Goal: Task Accomplishment & Management: Complete application form

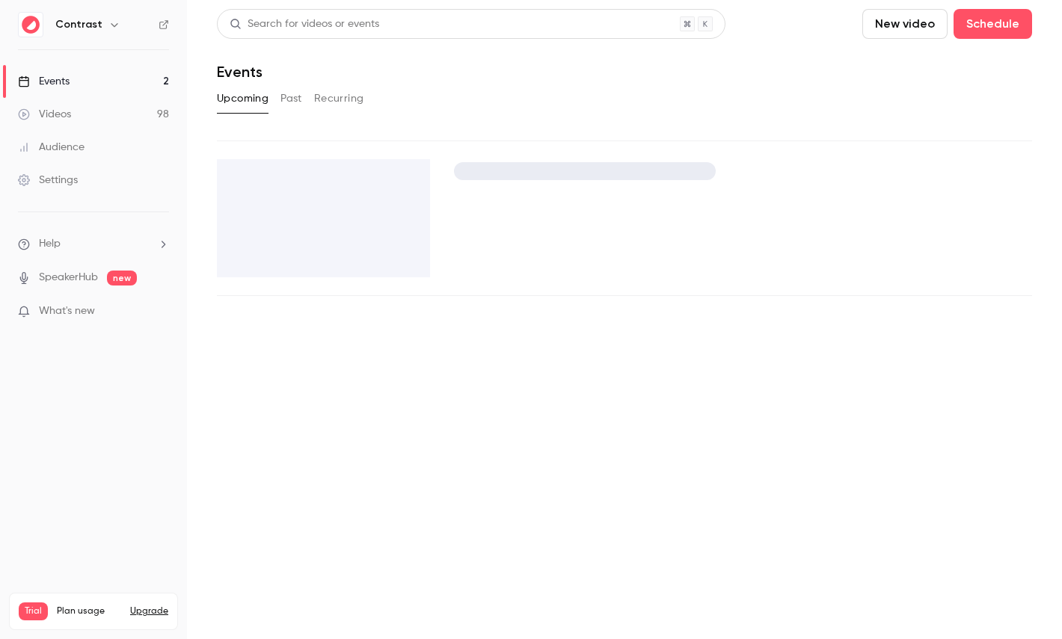
click at [108, 24] on icon "button" at bounding box center [114, 25] width 12 height 12
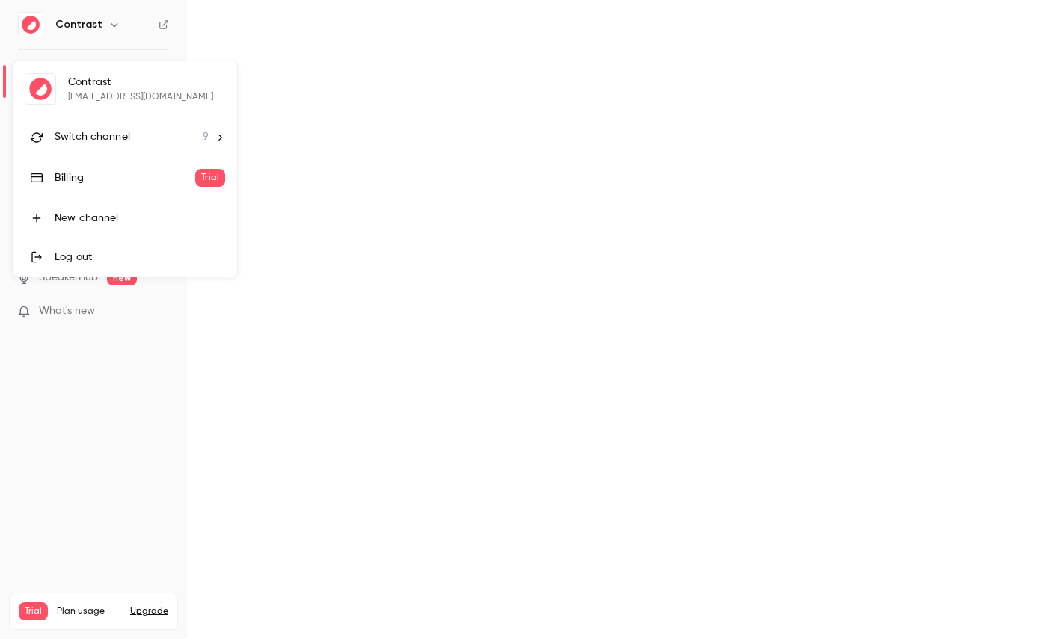
click at [109, 138] on span "Switch channel" at bounding box center [93, 137] width 76 height 16
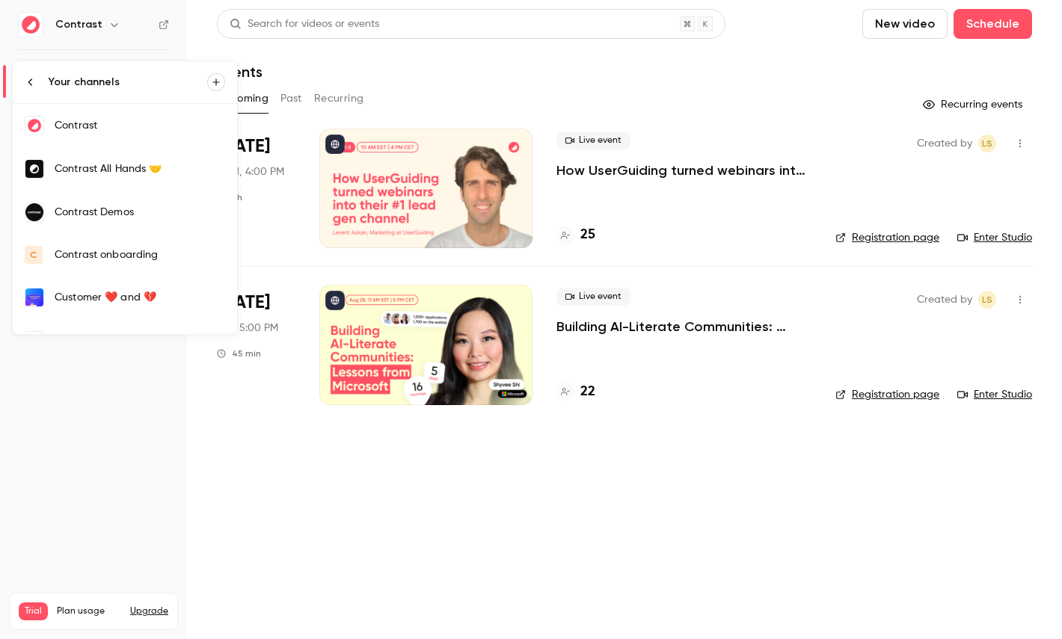
click at [143, 206] on div "Contrast Demos" at bounding box center [140, 212] width 171 height 15
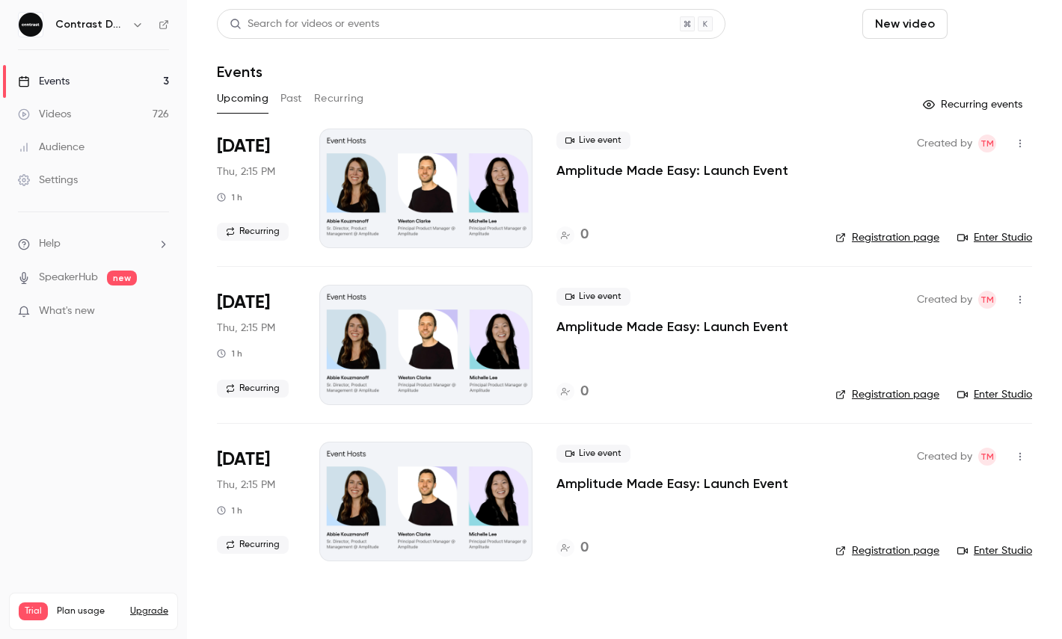
click at [1003, 25] on button "Schedule" at bounding box center [993, 24] width 79 height 30
click at [949, 82] on li "One time event" at bounding box center [951, 65] width 162 height 39
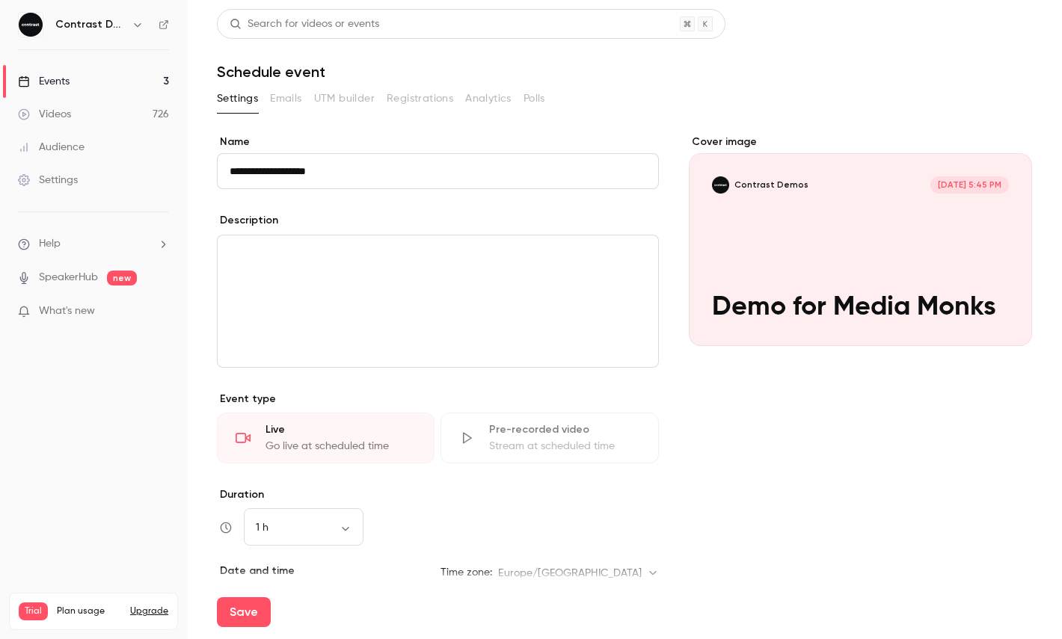
type input "**********"
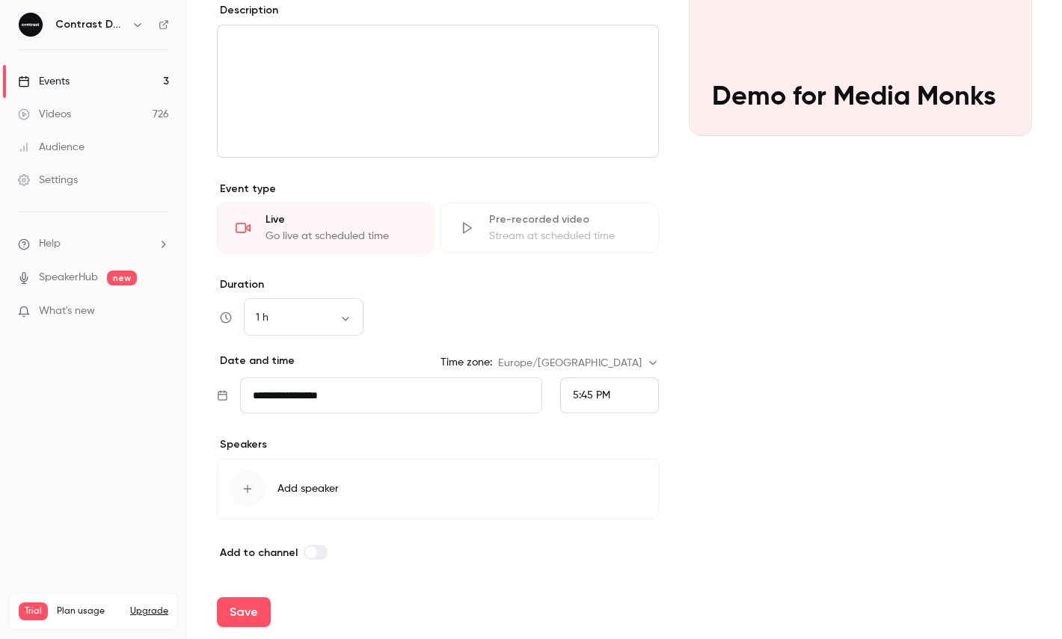
click at [610, 398] on div "5:45 PM" at bounding box center [609, 396] width 99 height 36
click at [616, 321] on div "6:15 PM" at bounding box center [609, 325] width 73 height 16
click at [257, 609] on button "Save" at bounding box center [244, 613] width 54 height 30
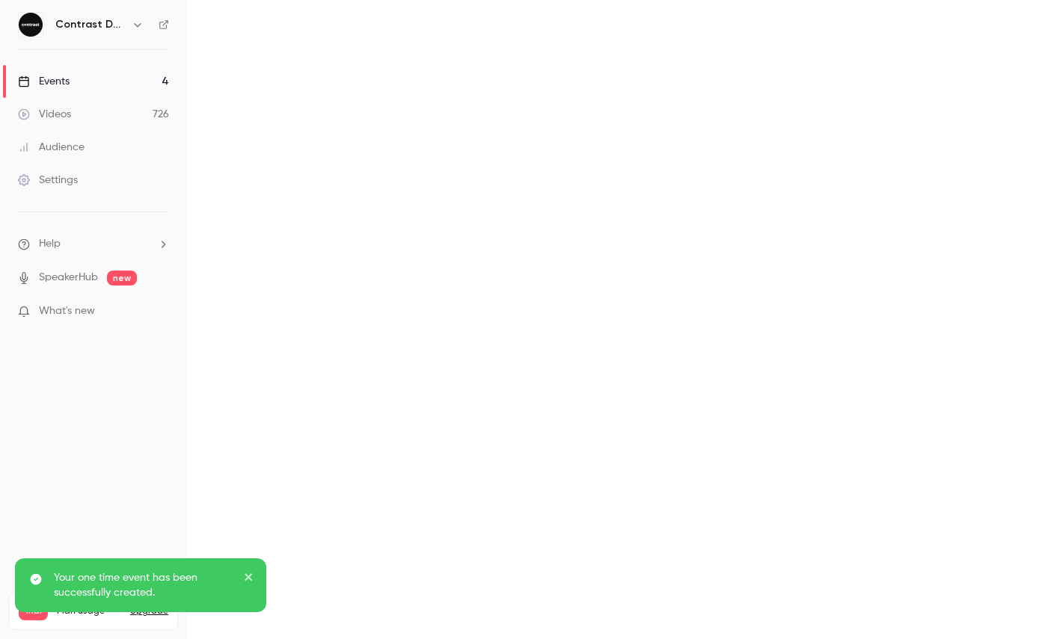
click at [1039, 22] on main at bounding box center [624, 319] width 875 height 639
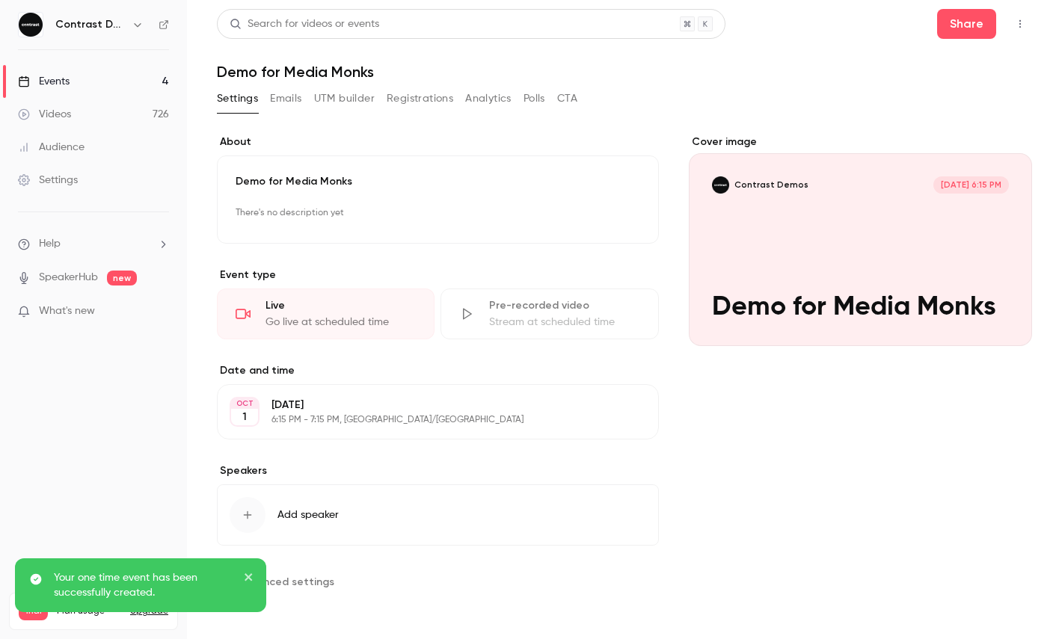
click at [1022, 24] on icon "button" at bounding box center [1020, 24] width 12 height 10
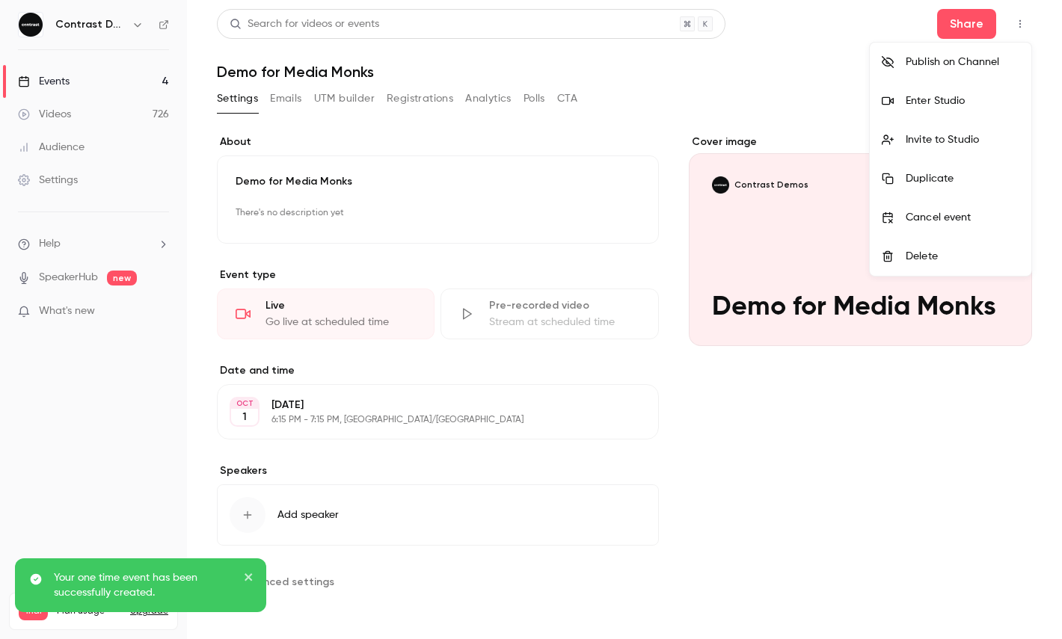
click at [967, 101] on div "Enter Studio" at bounding box center [963, 100] width 114 height 15
